Goal: Information Seeking & Learning: Learn about a topic

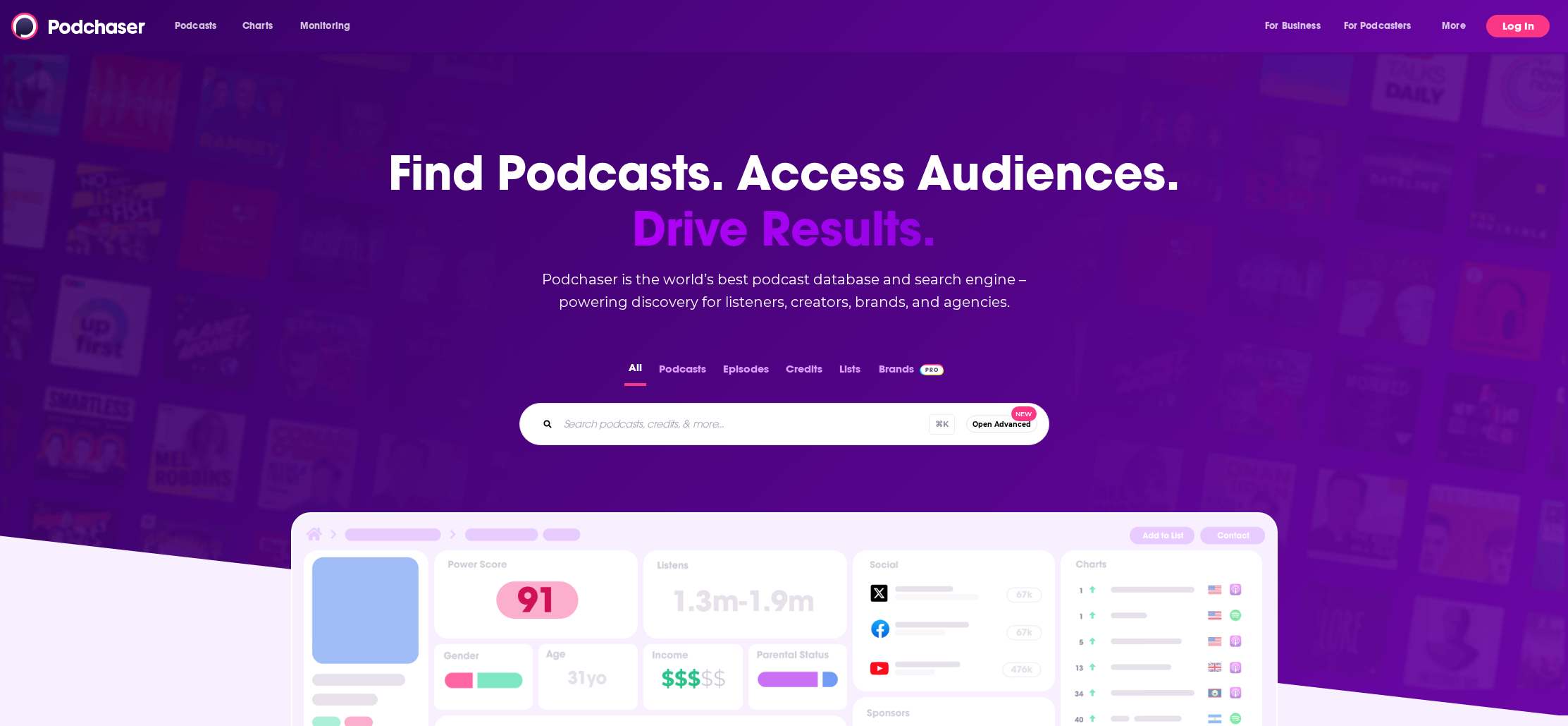
click at [1514, 24] on button "Log In" at bounding box center [1518, 26] width 63 height 23
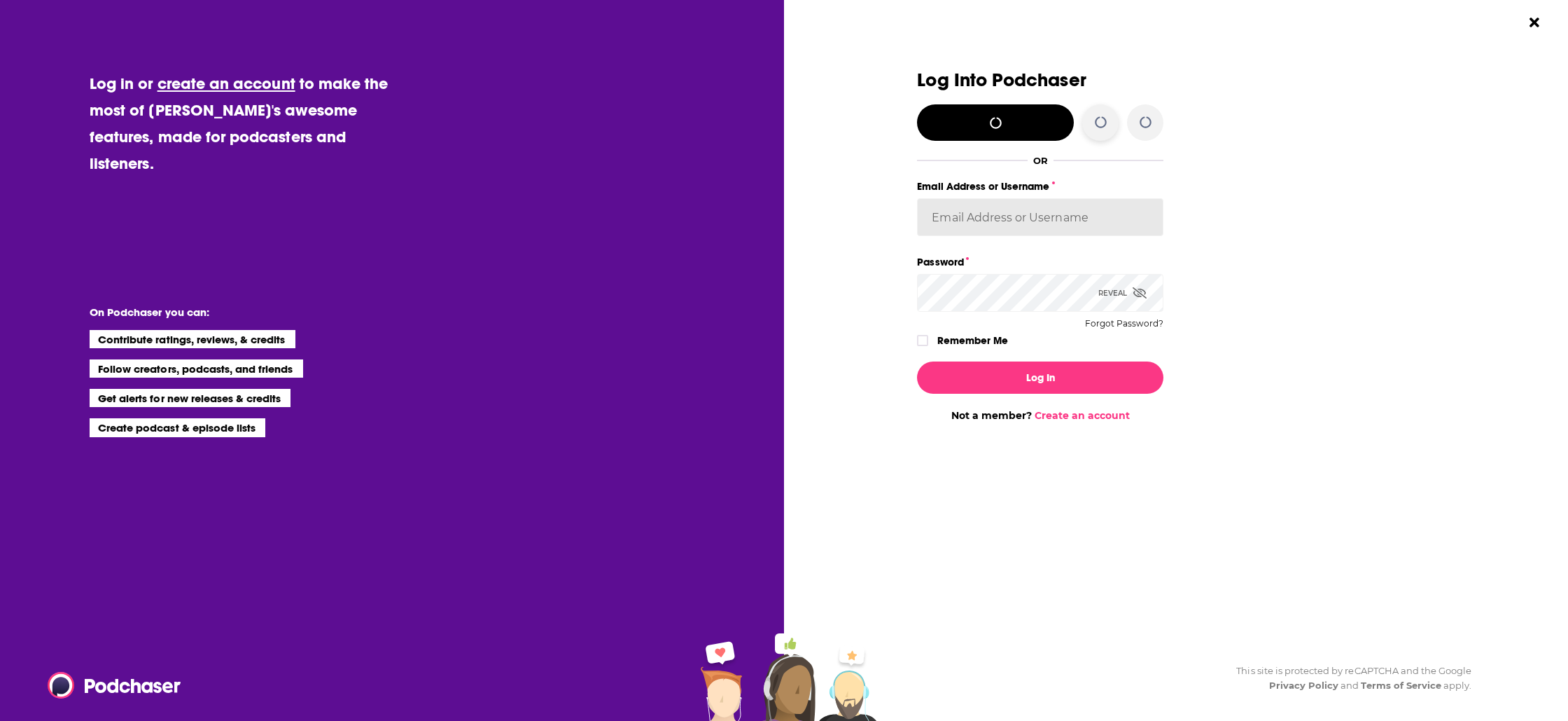
type input "traviswinkler"
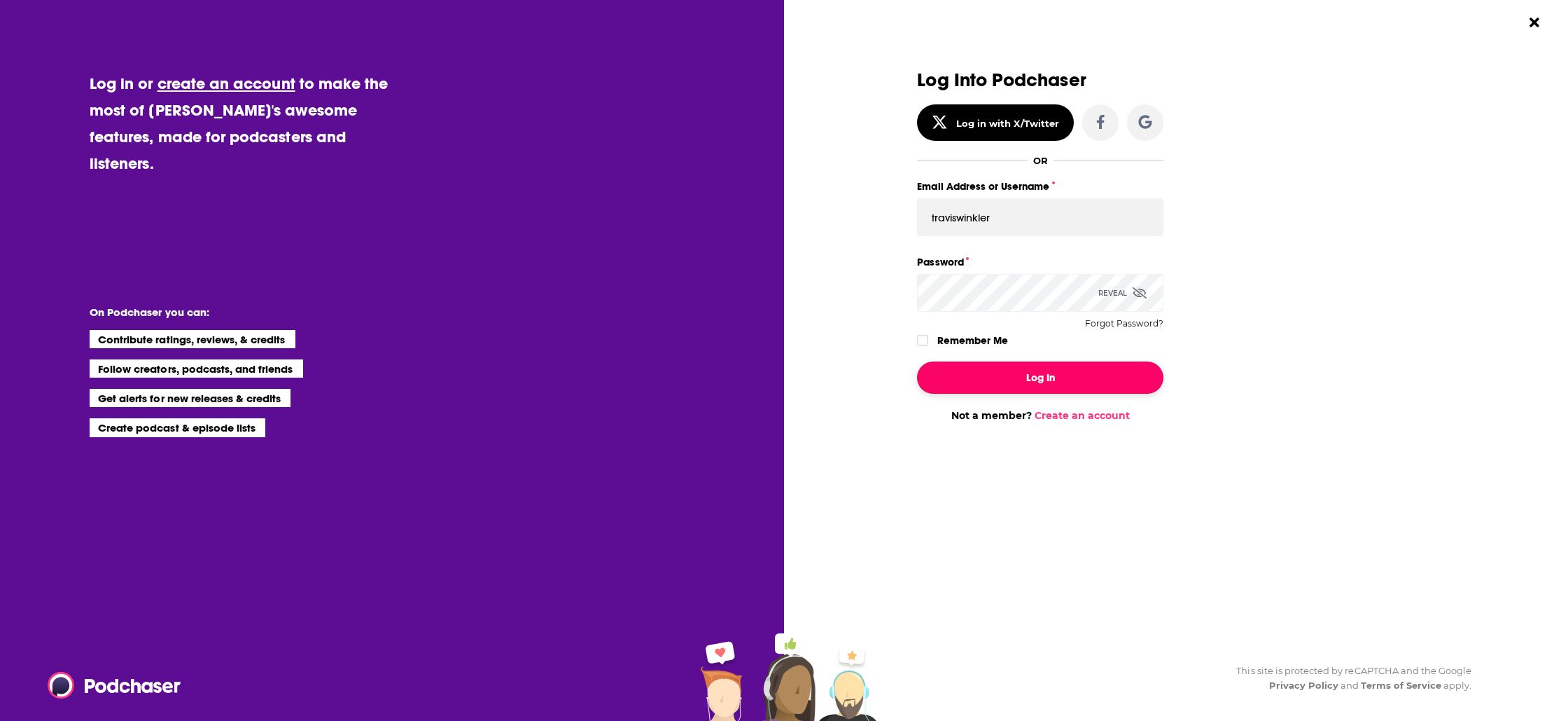
click at [1029, 380] on button "Log In" at bounding box center [1040, 377] width 247 height 32
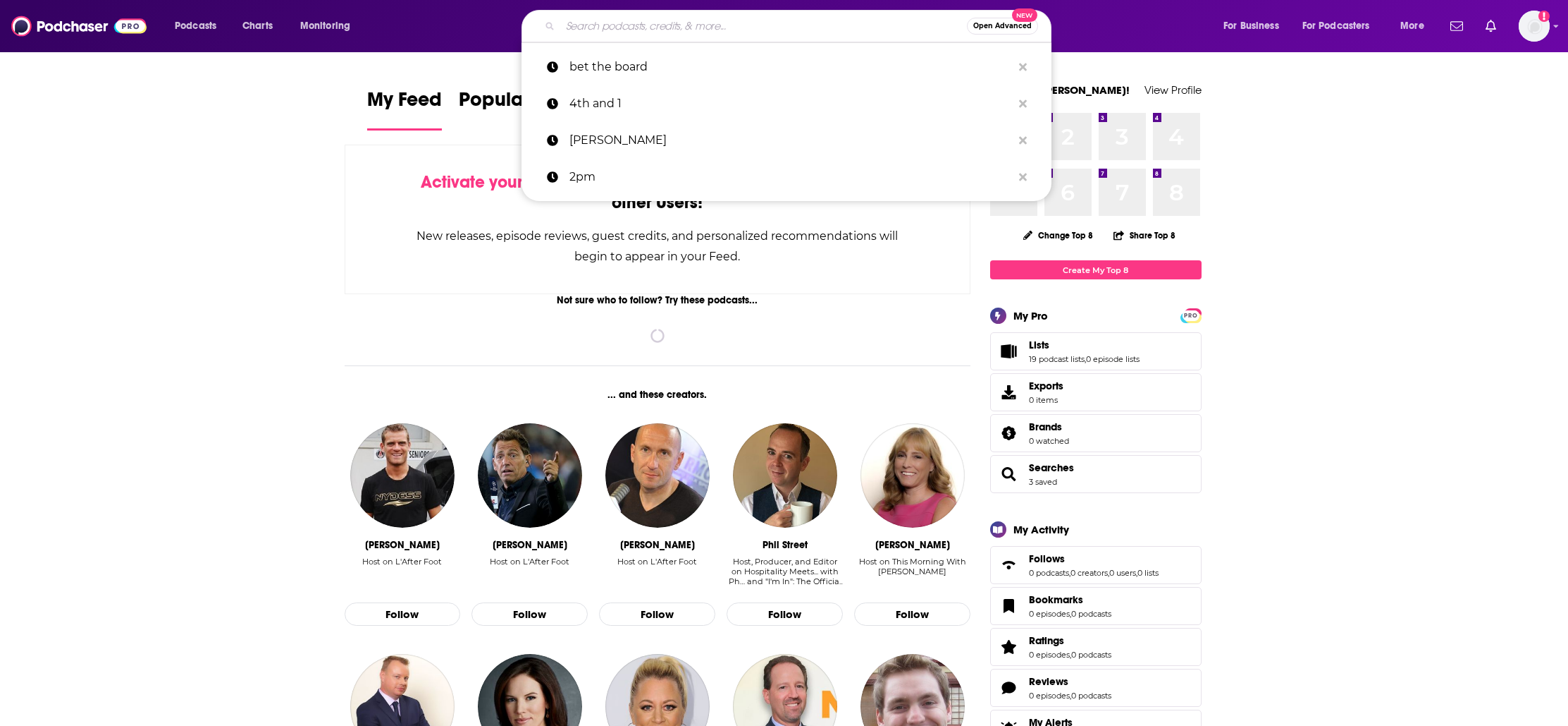
click at [733, 30] on input "Search podcasts, credits, & more..." at bounding box center [764, 26] width 407 height 23
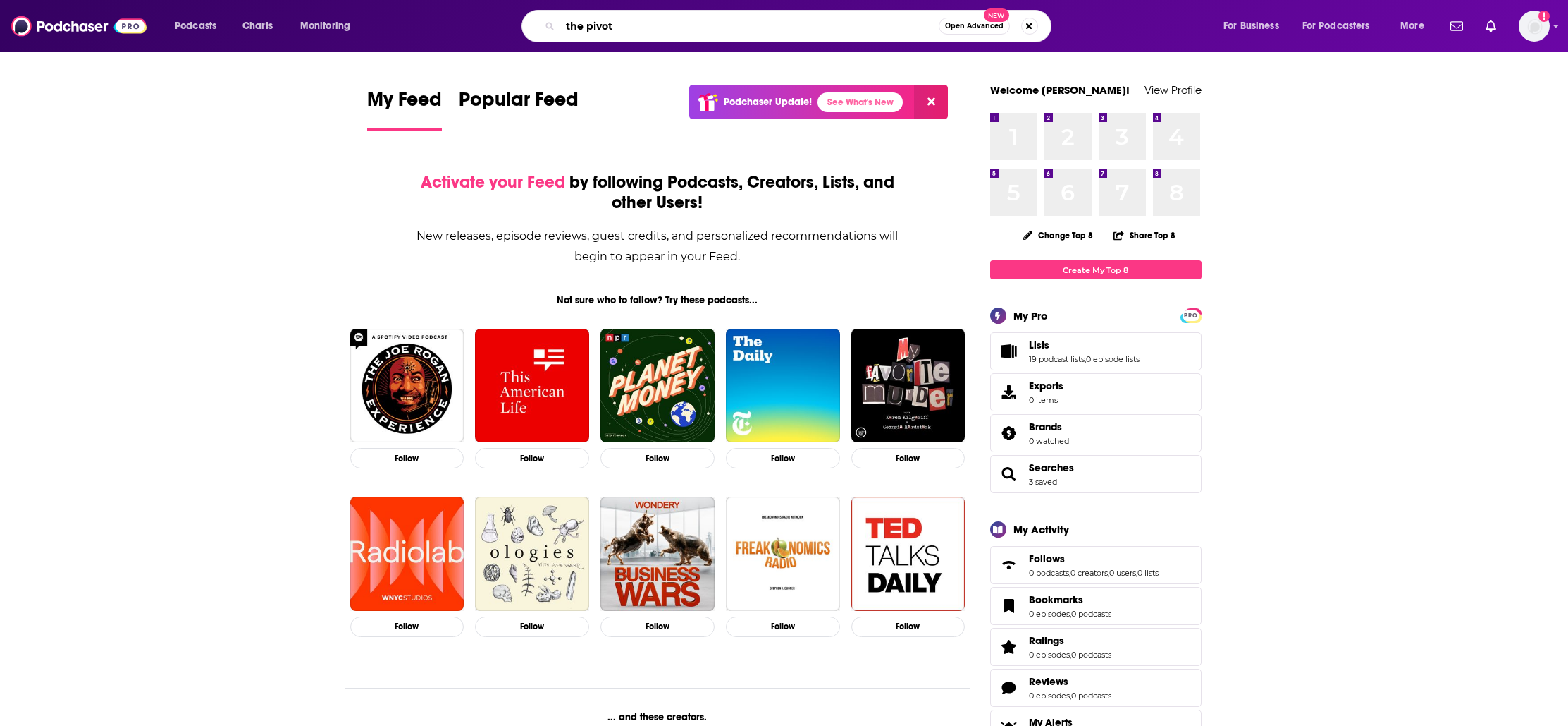
type input "the pivot"
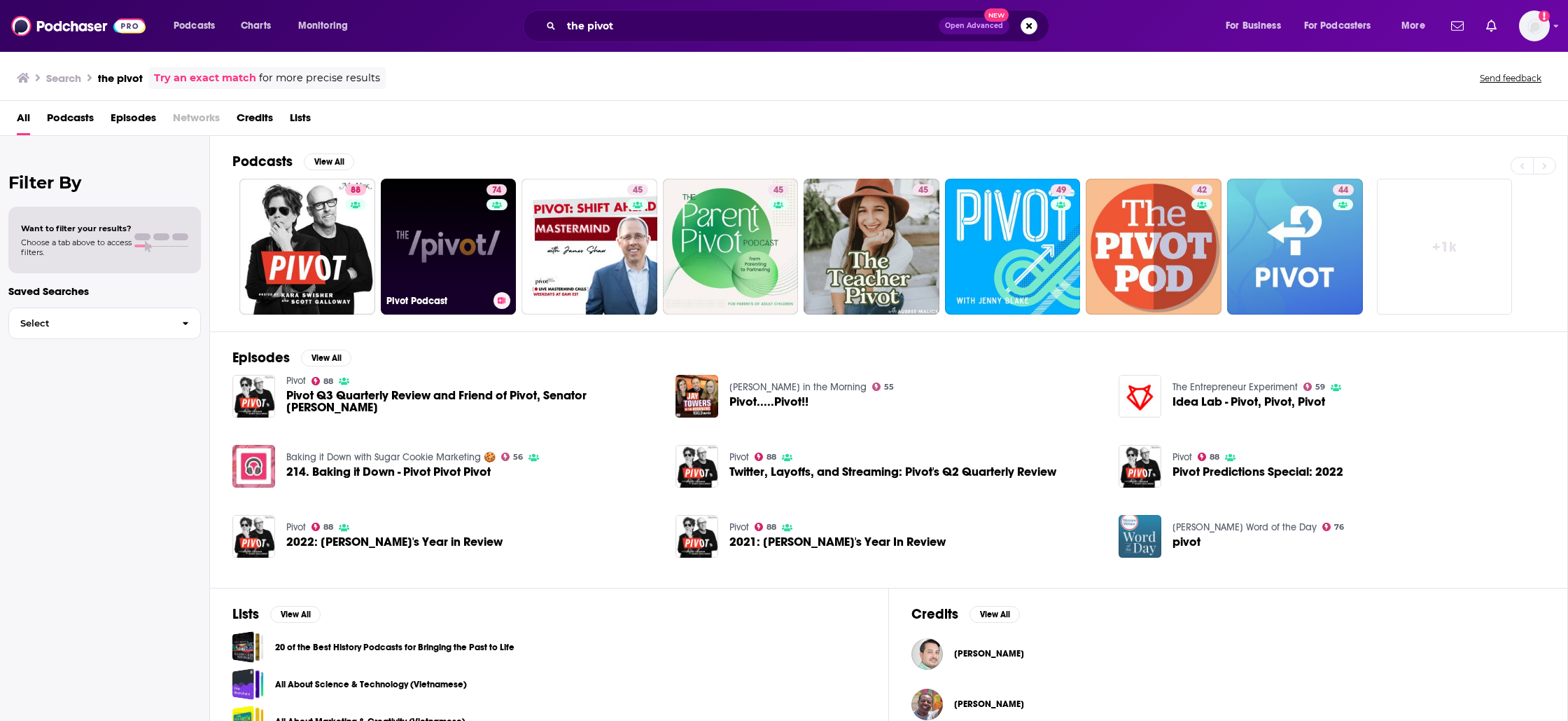
click at [429, 241] on link "74 Pivot Podcast" at bounding box center [448, 246] width 136 height 136
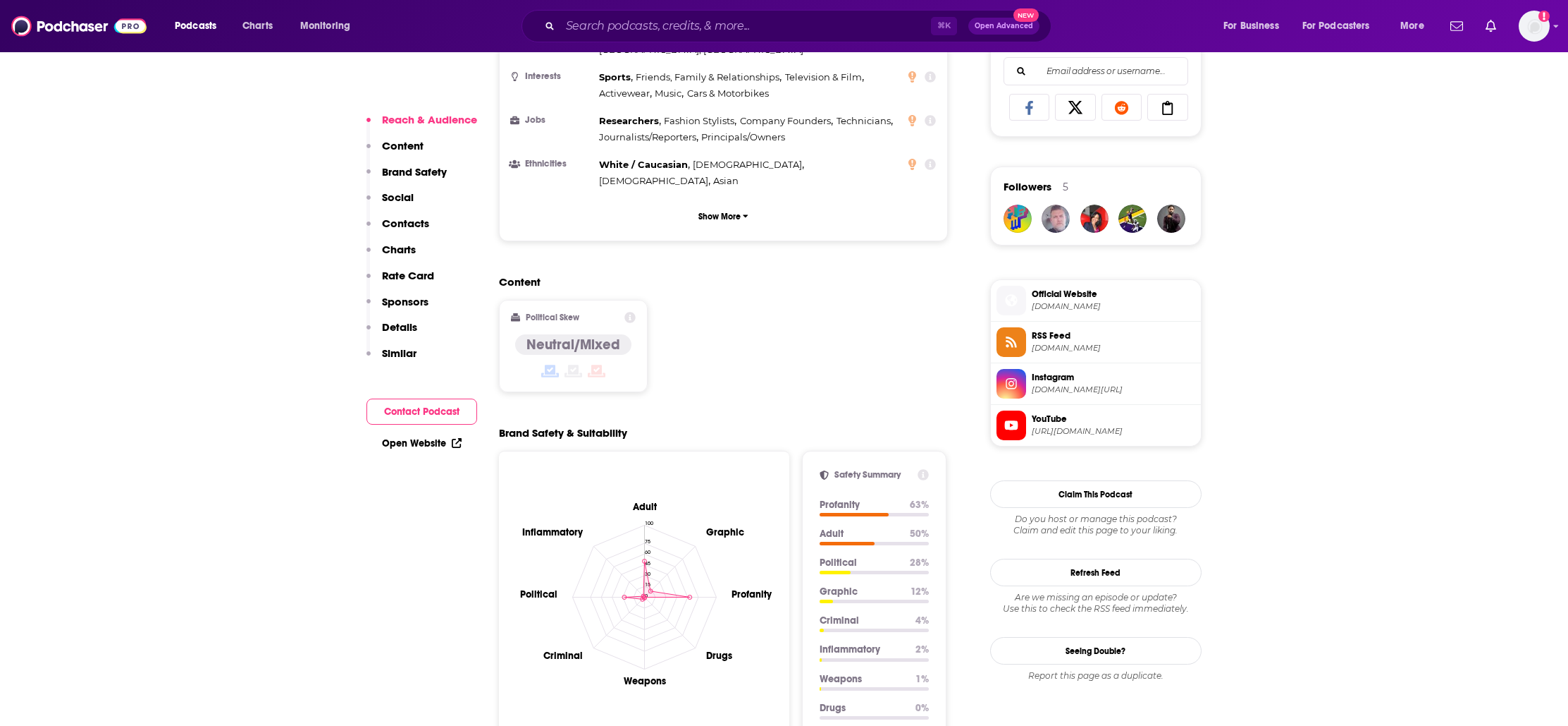
scroll to position [1295, 0]
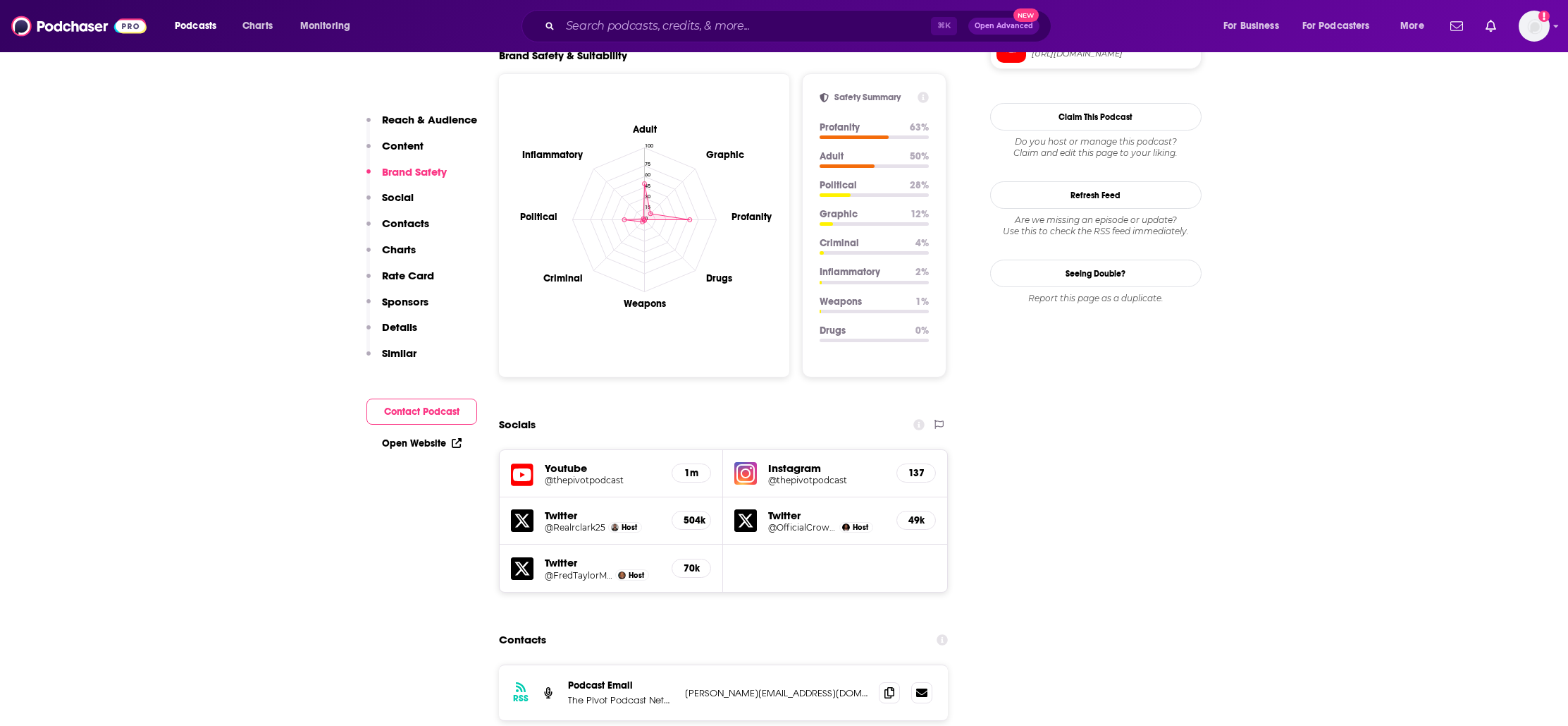
click at [621, 462] on h5 "Youtube" at bounding box center [603, 468] width 116 height 14
click at [569, 462] on h5 "Youtube" at bounding box center [603, 468] width 116 height 14
click at [576, 462] on h5 "Youtube" at bounding box center [603, 468] width 116 height 14
click at [577, 450] on div "Youtube @thepivotpodcast 1m" at bounding box center [611, 474] width 224 height 47
click at [590, 475] on h5 "@thepivotpodcast" at bounding box center [603, 480] width 116 height 11
